Goal: Transaction & Acquisition: Purchase product/service

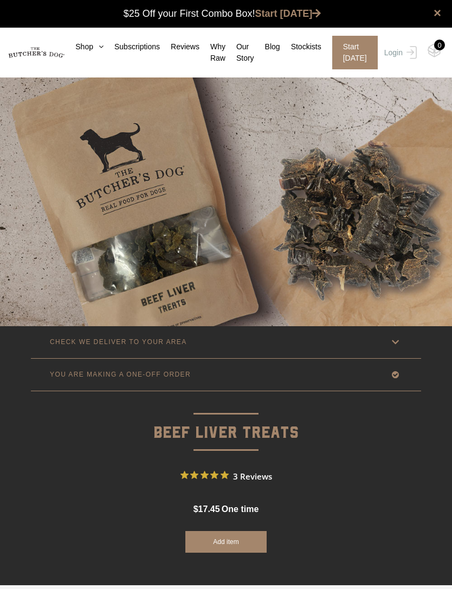
click at [87, 51] on link "Shop" at bounding box center [83, 46] width 39 height 11
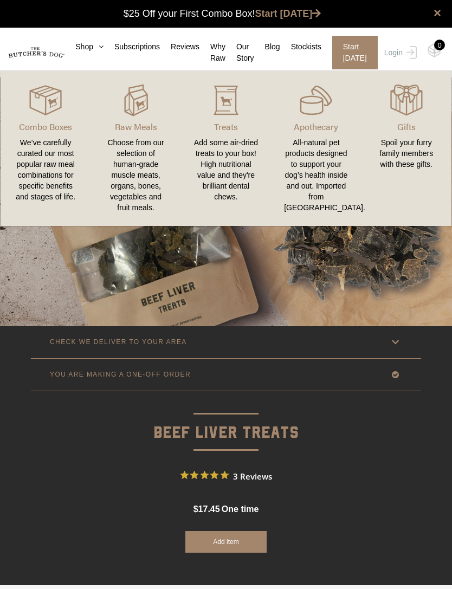
click at [128, 171] on div "Choose from our selection of human-grade muscle meats, organs, bones, vegetable…" at bounding box center [135, 175] width 64 height 76
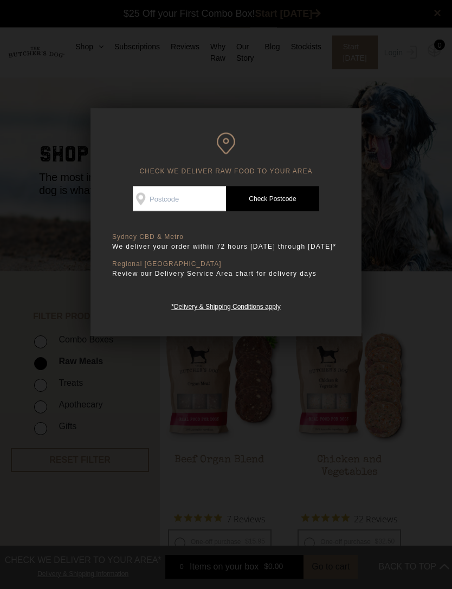
scroll to position [1, 0]
click at [198, 202] on input "Check Availability At" at bounding box center [179, 198] width 93 height 25
click at [30, 238] on div at bounding box center [226, 294] width 452 height 589
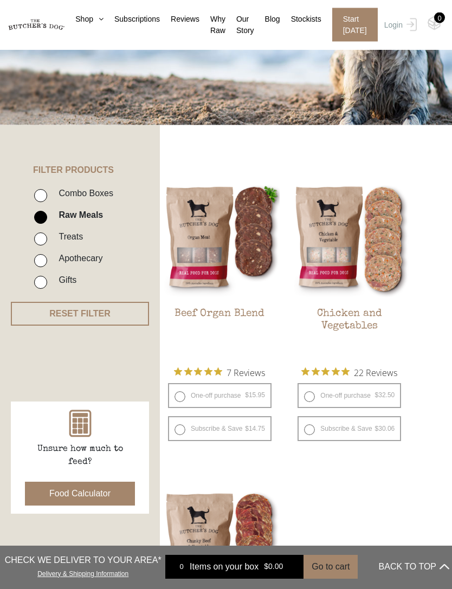
scroll to position [0, 0]
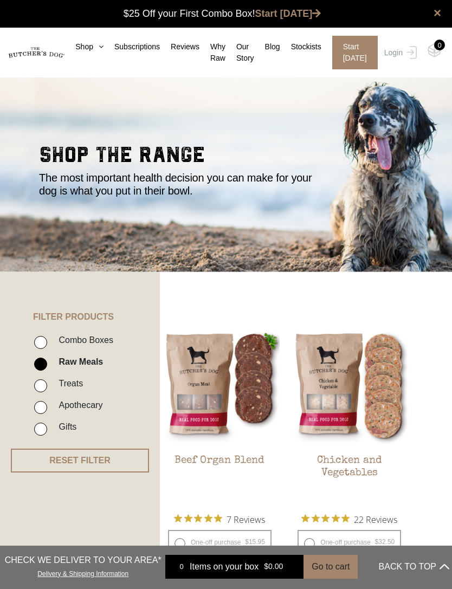
click at [94, 50] on icon at bounding box center [98, 47] width 10 height 8
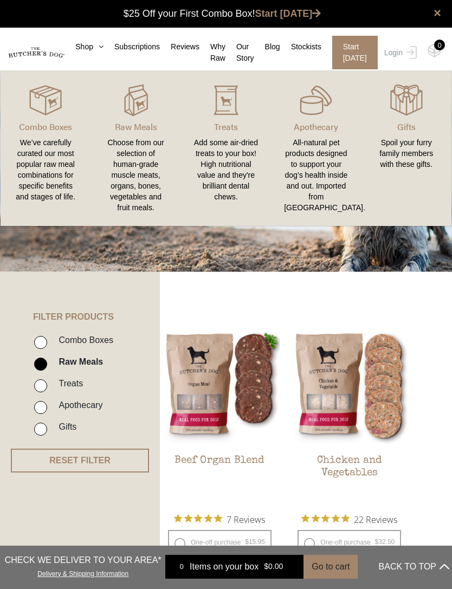
click at [235, 159] on div "Add some air-dried treats to your box! High nutritional value and they're brill…" at bounding box center [226, 169] width 64 height 65
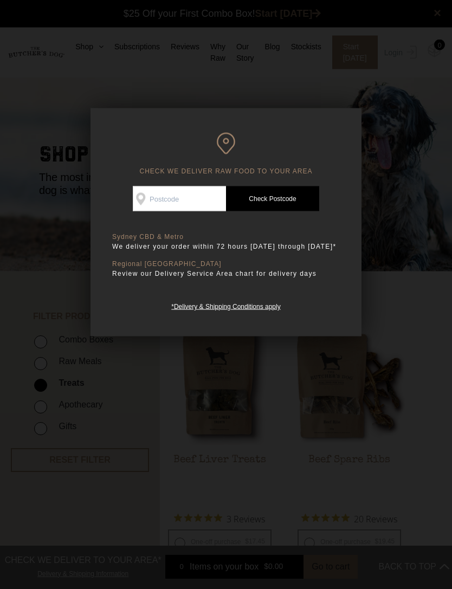
click at [202, 203] on input "Check Availability At" at bounding box center [179, 198] width 93 height 25
type input "4053"
click at [281, 198] on link "Check Postcode" at bounding box center [272, 198] width 93 height 25
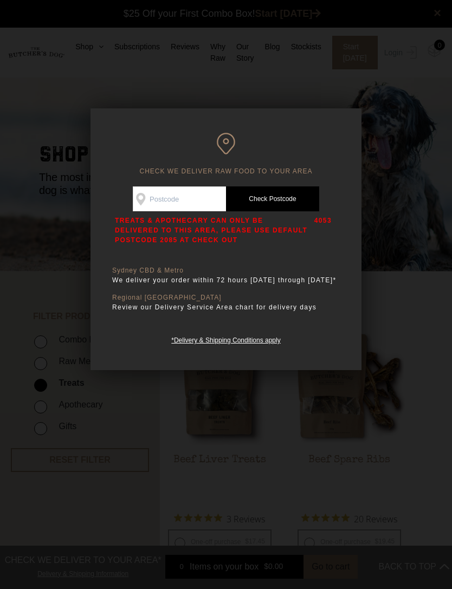
click at [37, 243] on div at bounding box center [226, 294] width 452 height 589
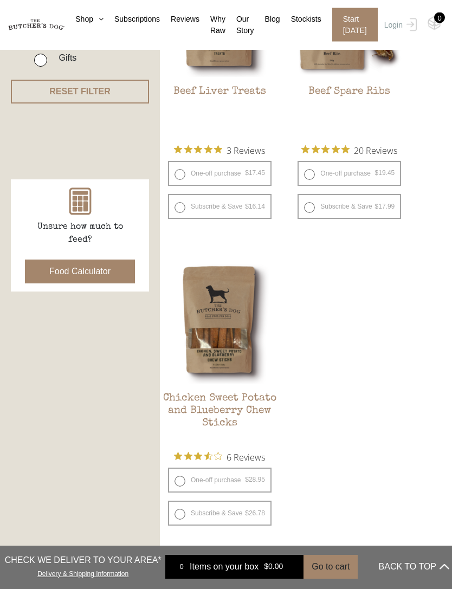
scroll to position [370, 0]
click at [15, 287] on div "Unsure how much to feed? Food Calculator" at bounding box center [80, 235] width 138 height 112
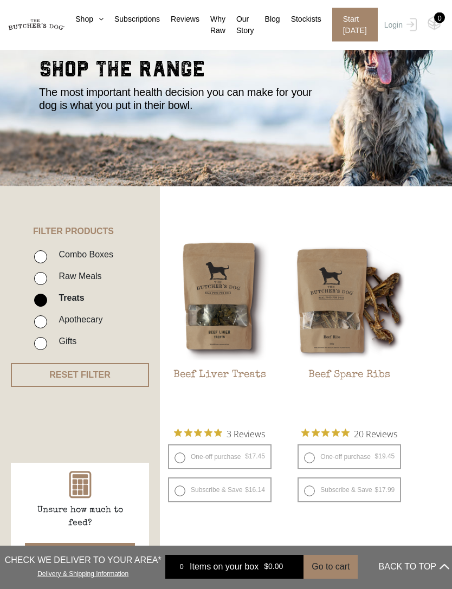
scroll to position [86, 0]
click at [244, 379] on h2 "Beef Liver Treats" at bounding box center [220, 394] width 120 height 51
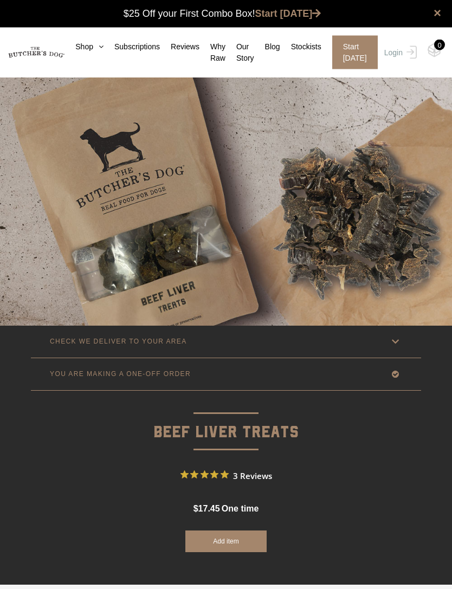
click at [399, 344] on icon at bounding box center [395, 342] width 14 height 14
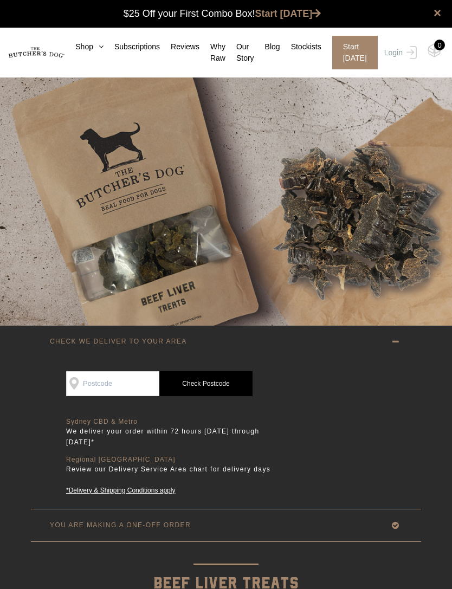
click at [400, 345] on icon at bounding box center [395, 342] width 14 height 14
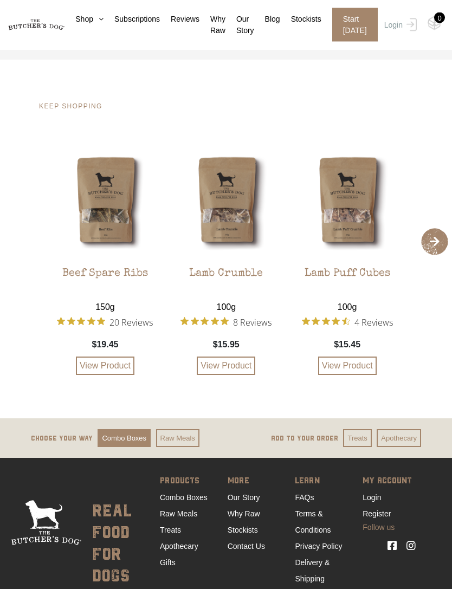
scroll to position [1663, 0]
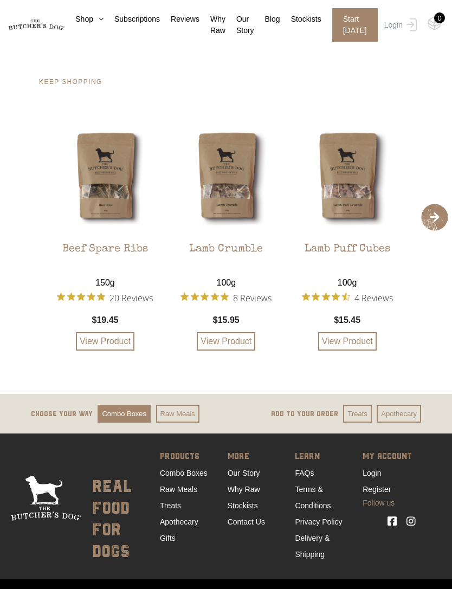
click at [254, 508] on link "Stockists" at bounding box center [243, 505] width 30 height 9
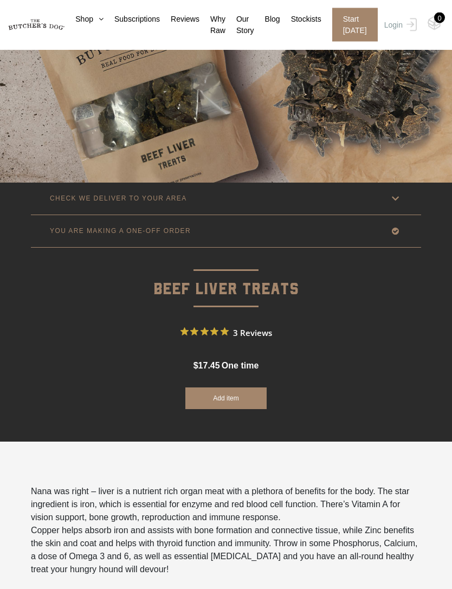
scroll to position [0, 0]
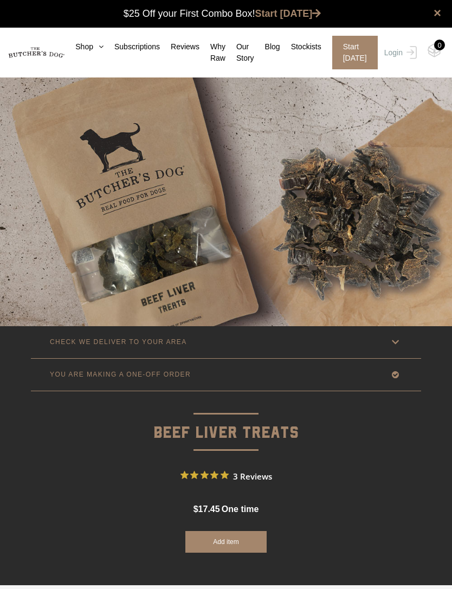
click at [98, 44] on icon at bounding box center [98, 47] width 10 height 8
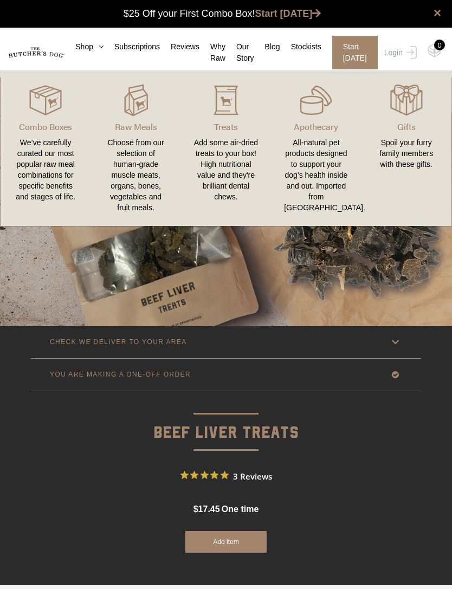
click at [329, 140] on div "All-natural pet products designed to support your dog’s health inside and out. …" at bounding box center [316, 175] width 64 height 76
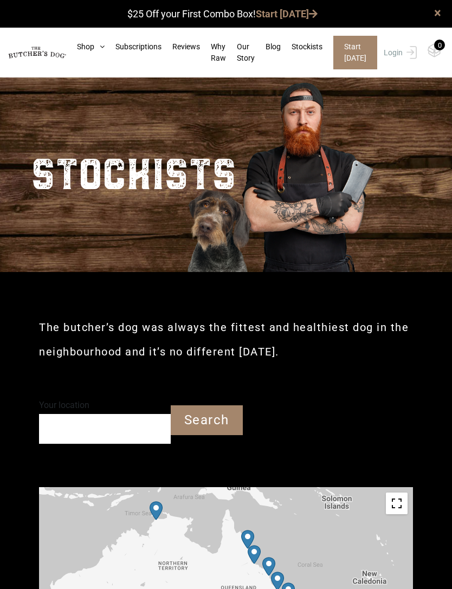
click at [128, 424] on input "Your location" at bounding box center [105, 429] width 132 height 30
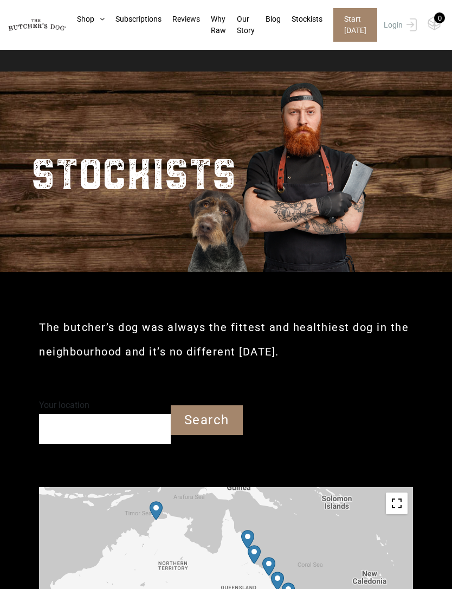
scroll to position [42, 0]
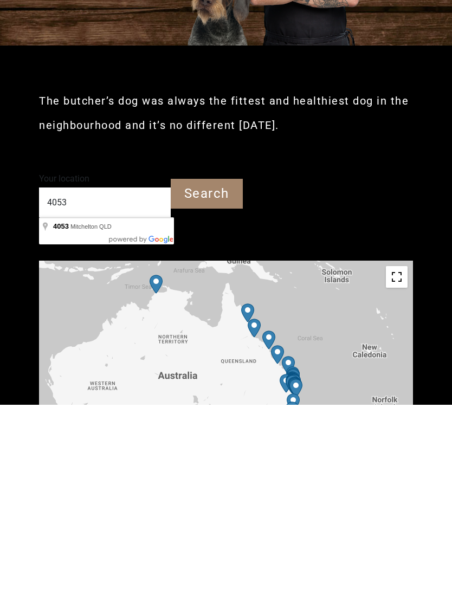
type input "Mitchelton QLD 4053"
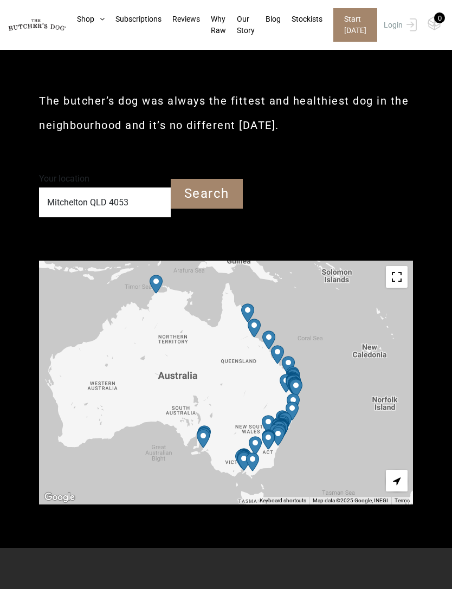
click at [226, 199] on input "Search" at bounding box center [207, 194] width 72 height 30
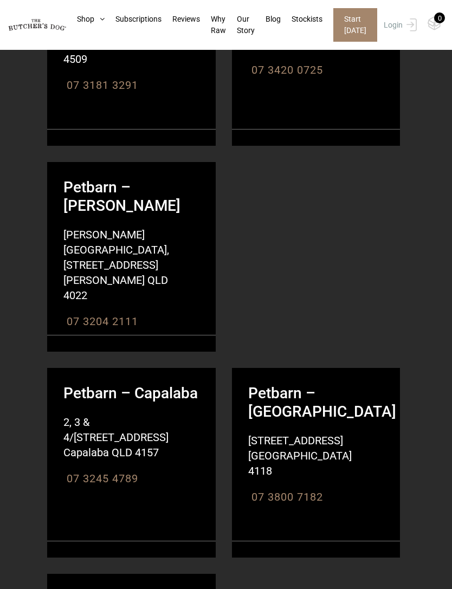
scroll to position [2903, 0]
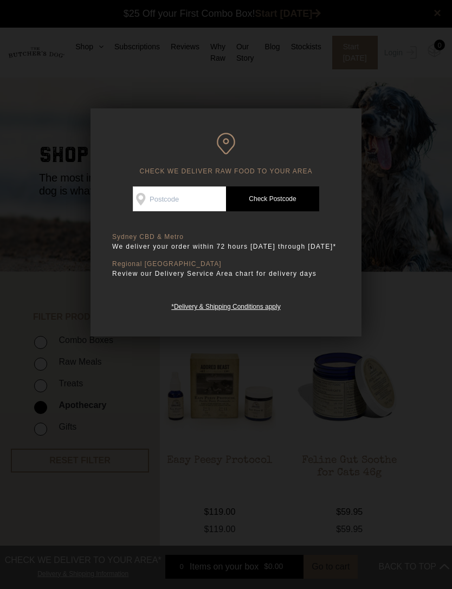
click at [134, 128] on div "CHECK WE DELIVER RAW FOOD TO YOUR AREA Good news! We deliver to your area Check…" at bounding box center [225, 222] width 271 height 228
click at [139, 368] on div at bounding box center [226, 294] width 452 height 589
click at [232, 380] on img at bounding box center [220, 386] width 120 height 120
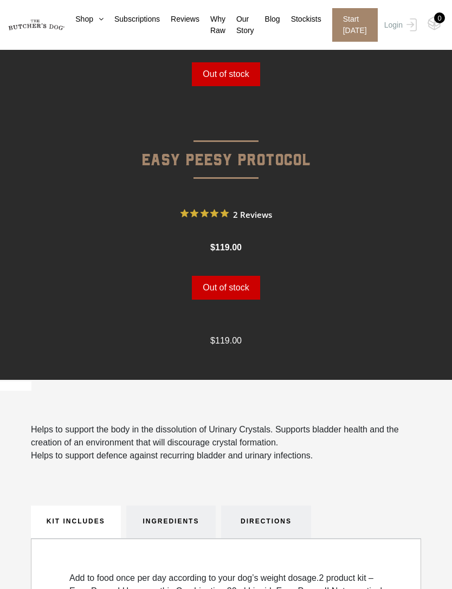
scroll to position [469, 0]
